Goal: Navigation & Orientation: Find specific page/section

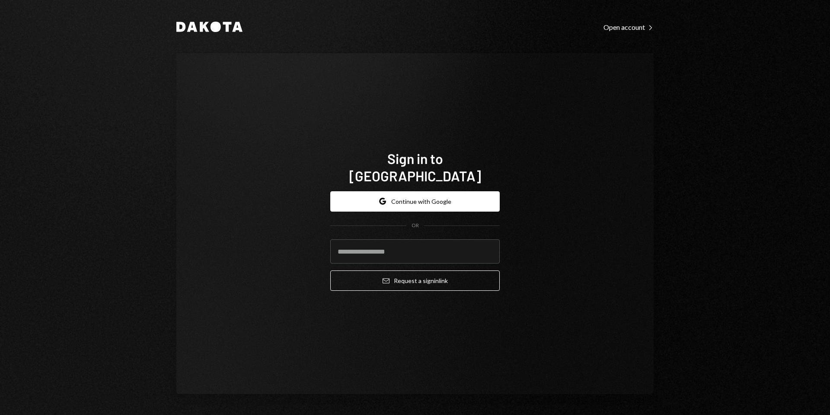
type input "**********"
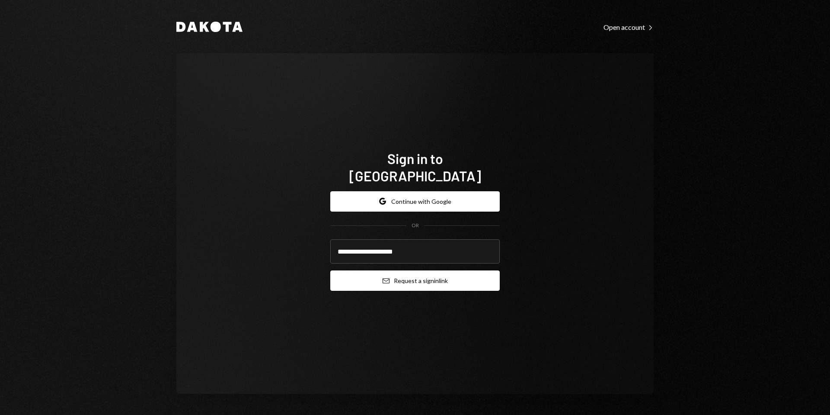
click at [413, 276] on button "Email Request a sign in link" at bounding box center [415, 280] width 170 height 20
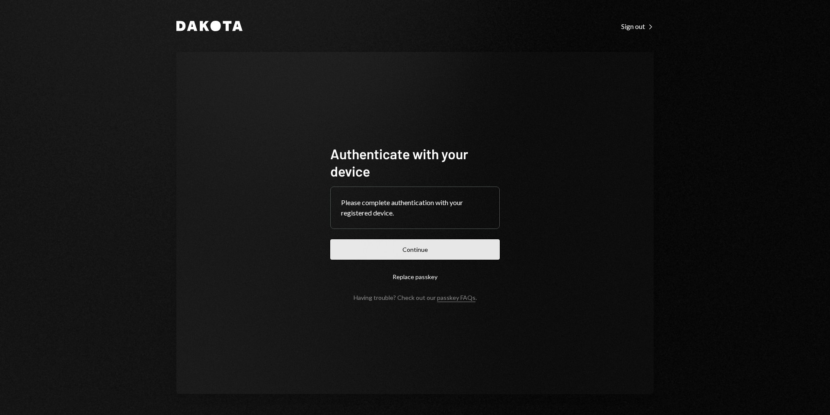
click at [405, 245] on button "Continue" at bounding box center [415, 249] width 170 height 20
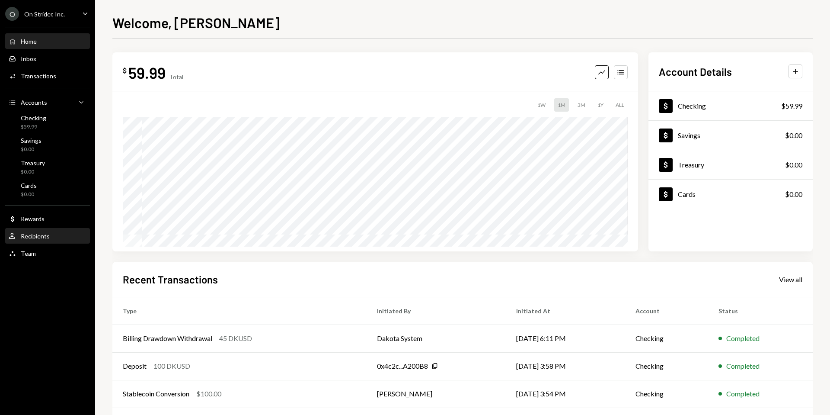
click at [26, 239] on div "Recipients" at bounding box center [35, 235] width 29 height 7
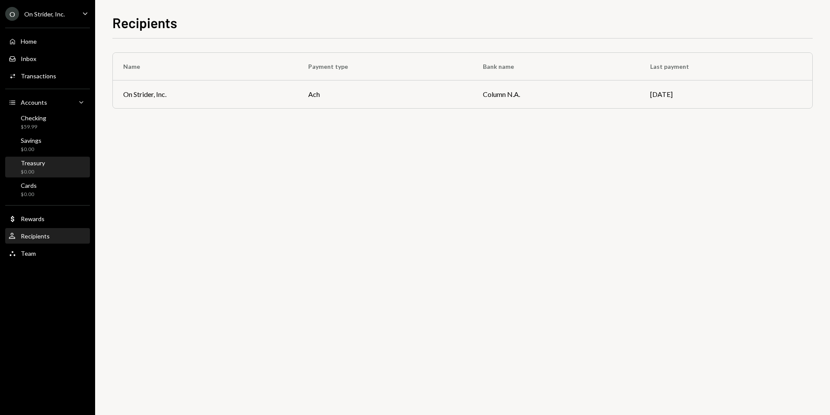
click at [37, 168] on div "$0.00" at bounding box center [33, 171] width 24 height 7
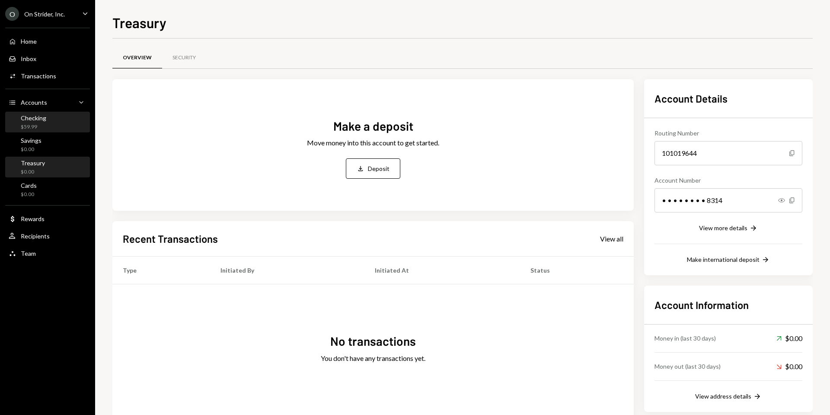
click at [40, 122] on div "Checking $59.99" at bounding box center [34, 122] width 26 height 16
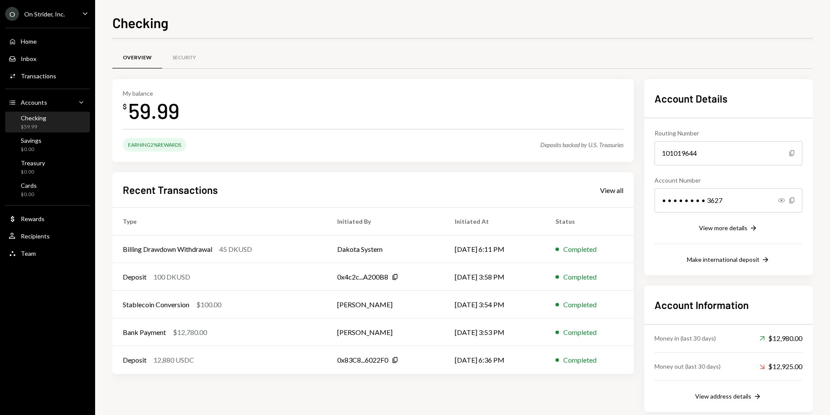
scroll to position [14, 0]
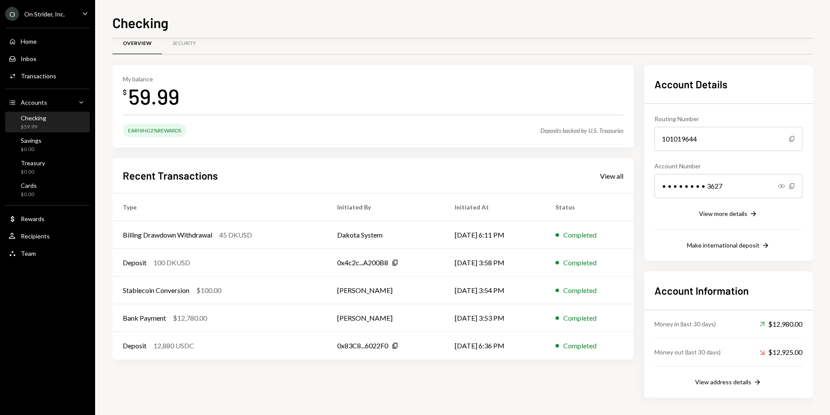
click at [373, 171] on div "Recent Transactions View all" at bounding box center [373, 175] width 501 height 14
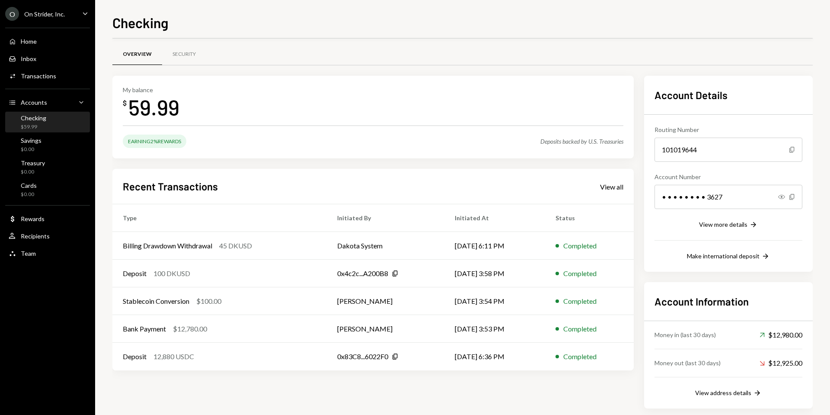
scroll to position [0, 0]
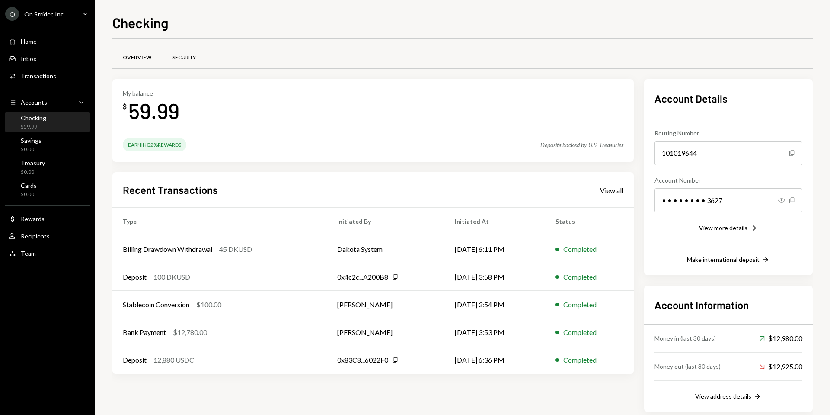
click at [188, 55] on div "Security" at bounding box center [184, 57] width 23 height 7
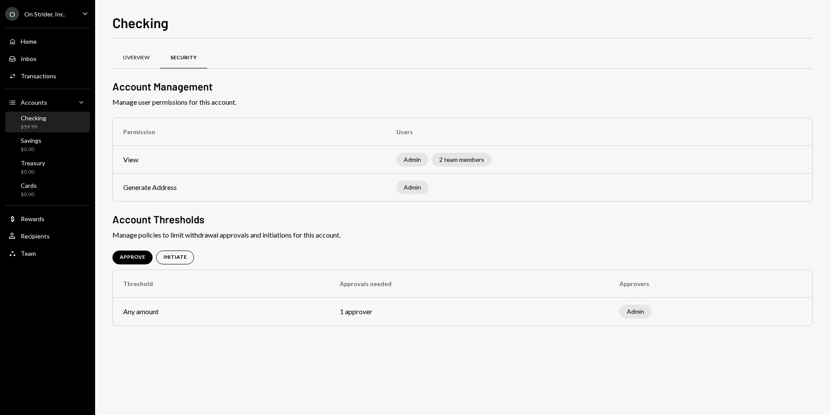
click at [131, 58] on div "Overview" at bounding box center [136, 57] width 27 height 7
